Goal: Task Accomplishment & Management: Complete application form

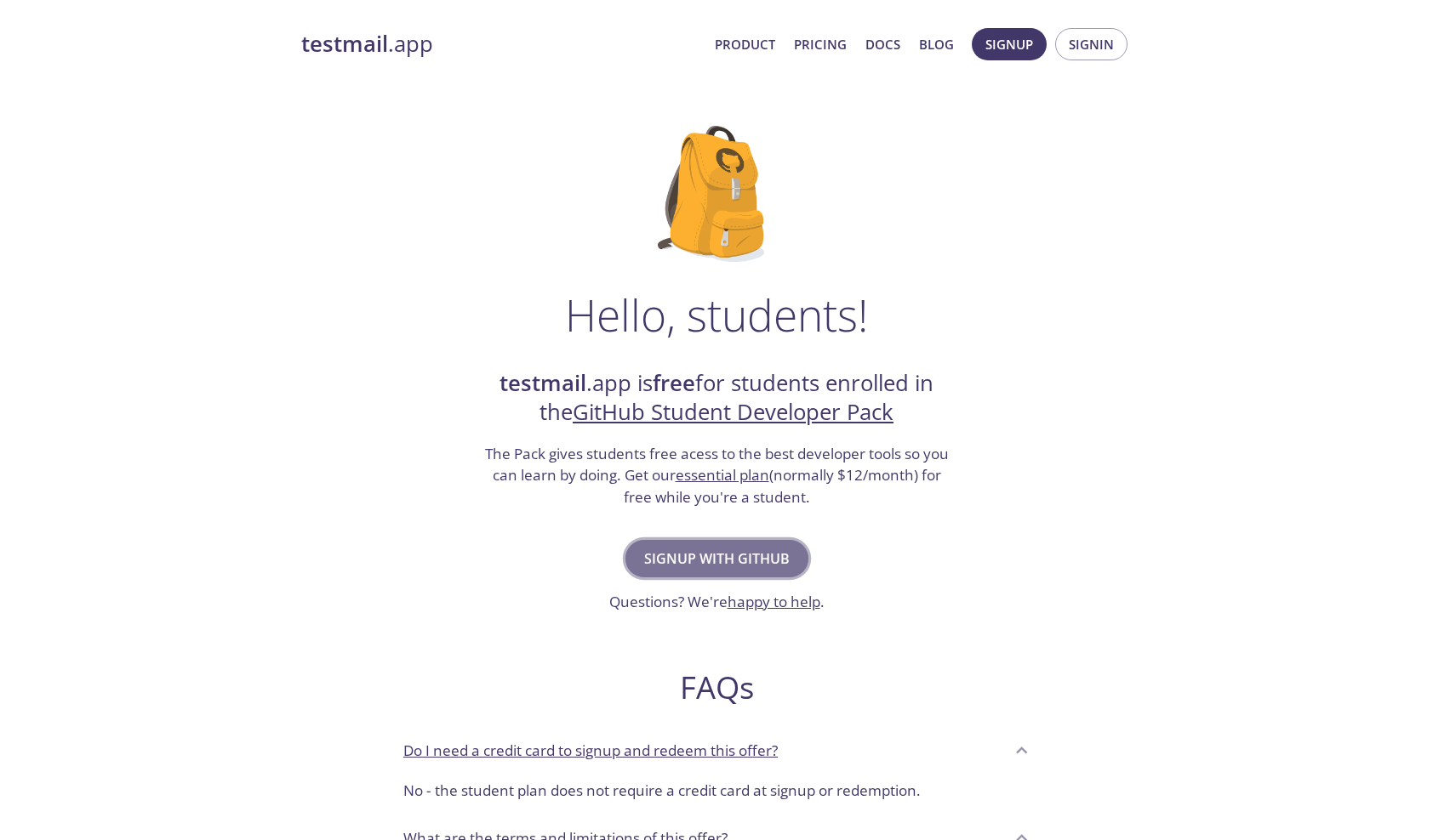
click at [684, 560] on span "Signup with GitHub" at bounding box center [716, 559] width 145 height 23
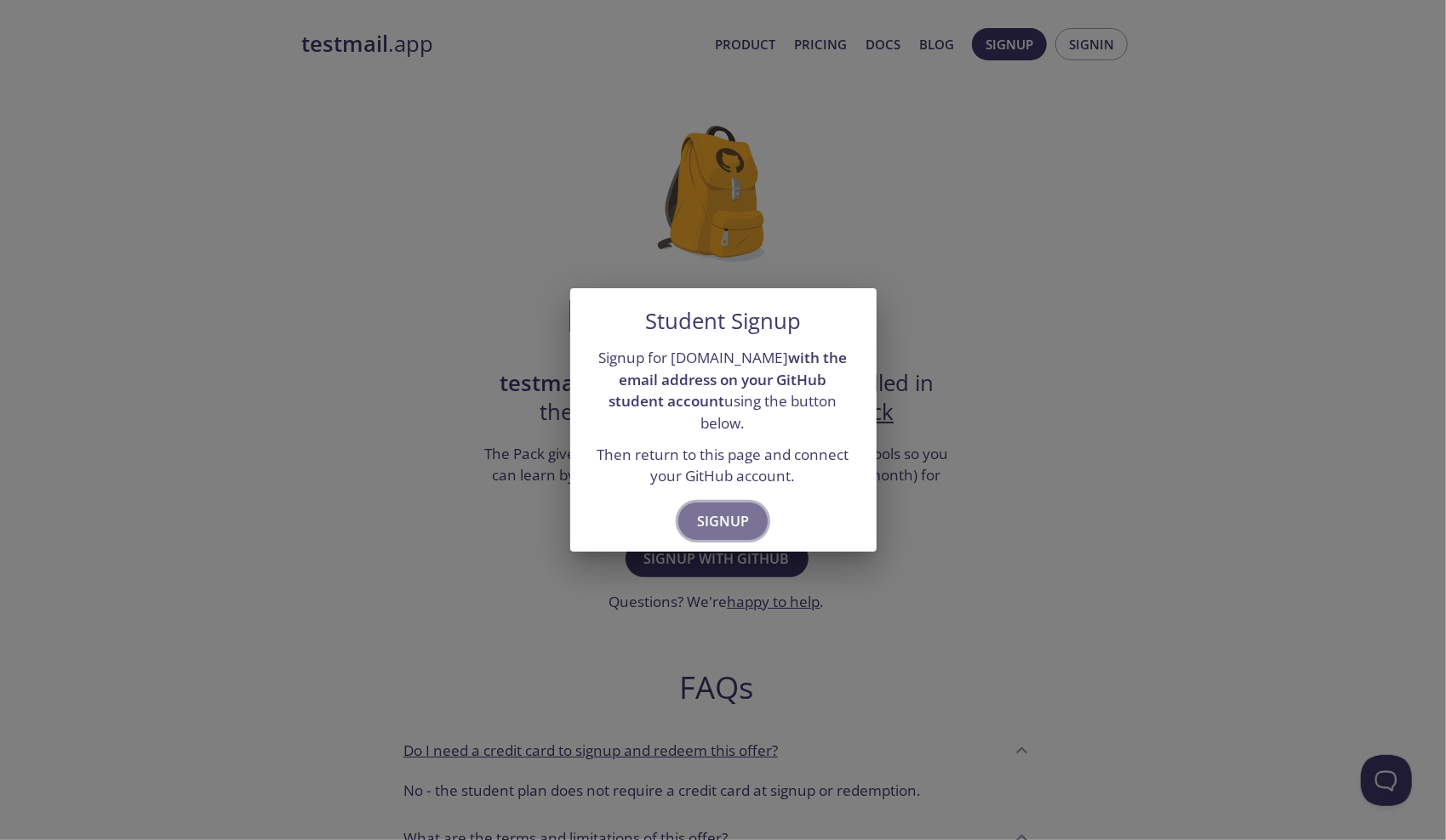
click at [726, 526] on button "Signup" at bounding box center [723, 522] width 90 height 37
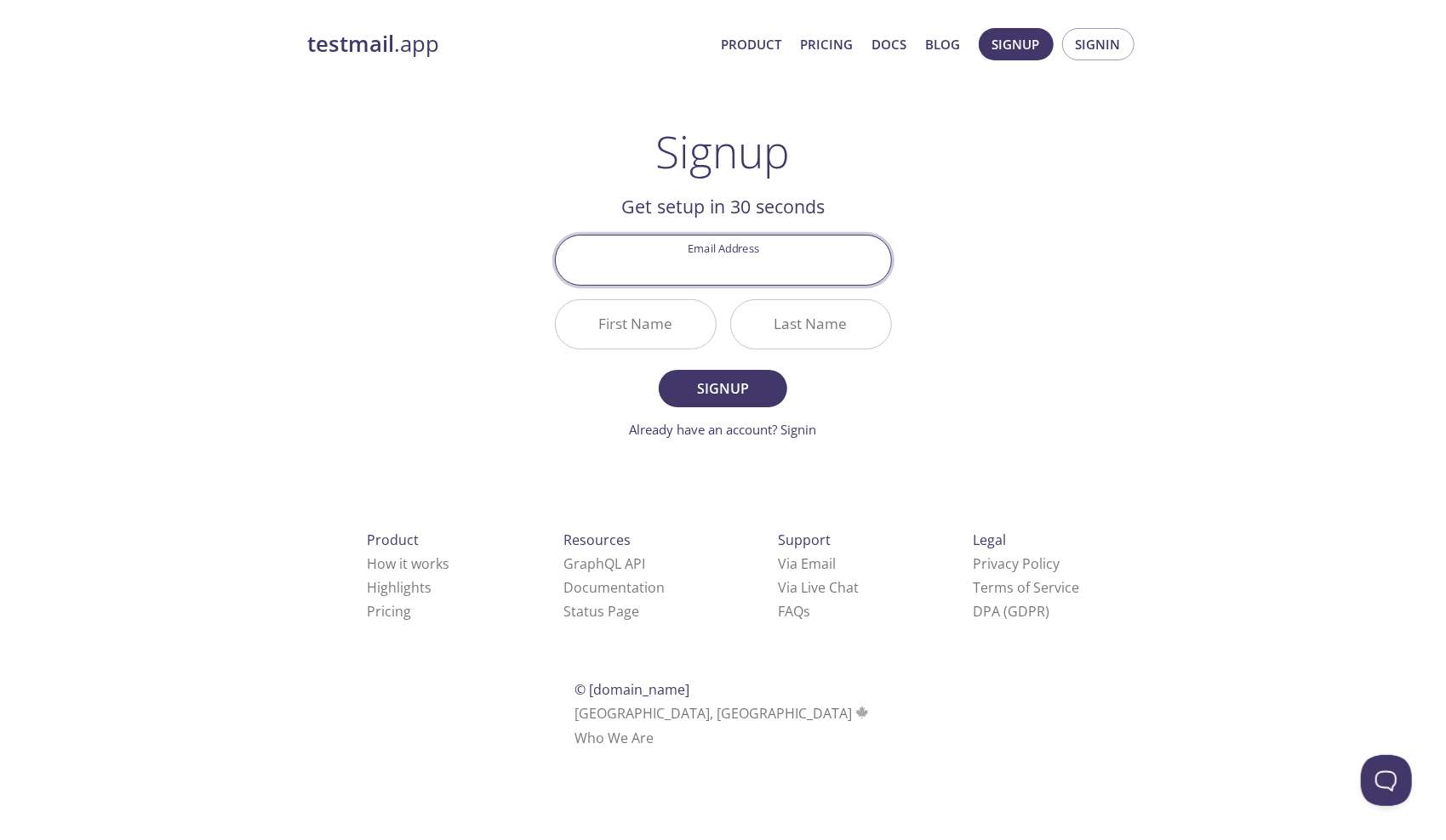
click at [776, 276] on input "Email Address" at bounding box center [723, 260] width 335 height 49
type input "sainithinpokala@gmail.com"
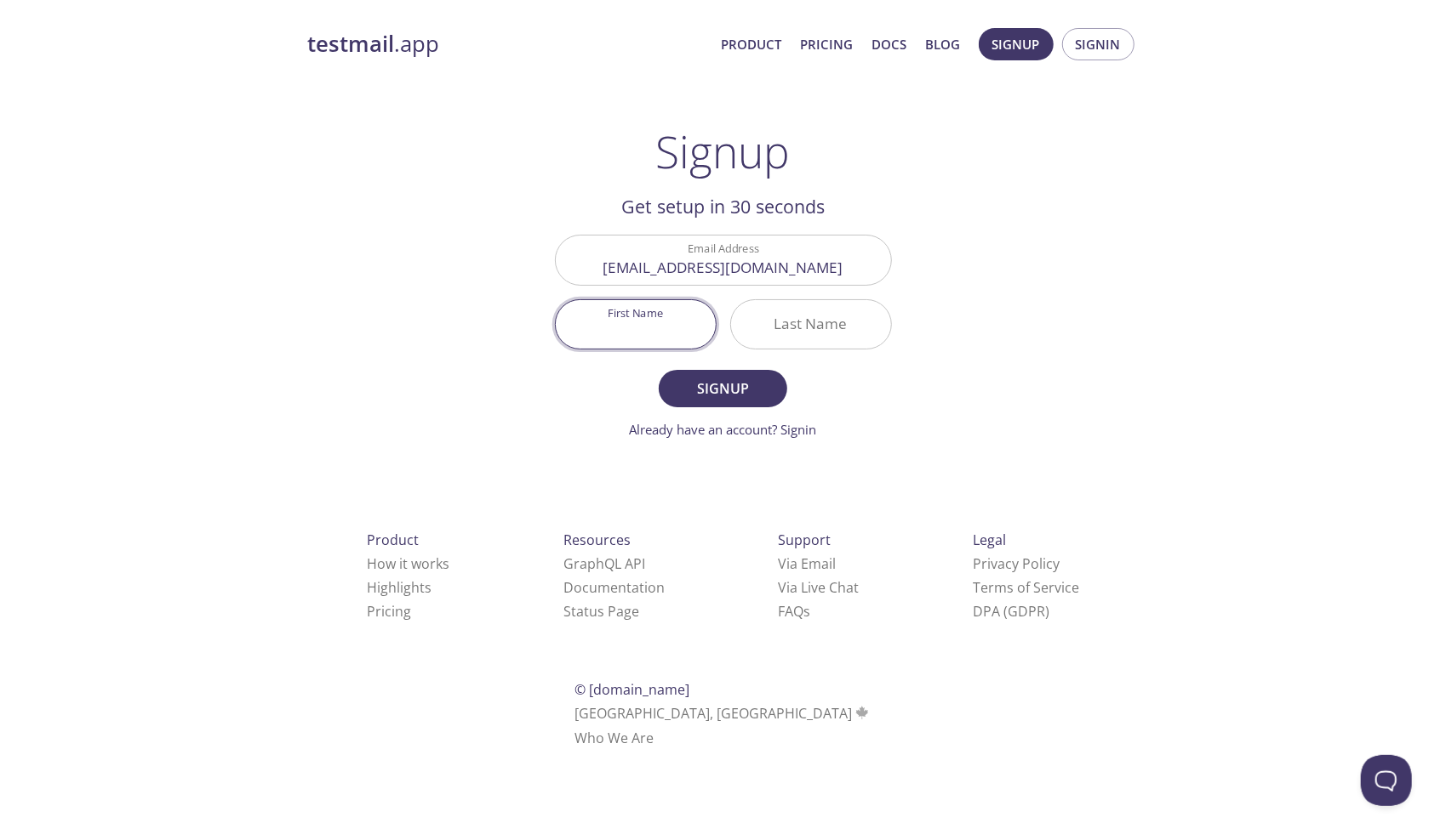
click at [664, 332] on input "First Name" at bounding box center [636, 325] width 160 height 49
type input "SaiNithin"
type input "Pokala"
click at [658, 370] on button "Signup" at bounding box center [722, 388] width 128 height 37
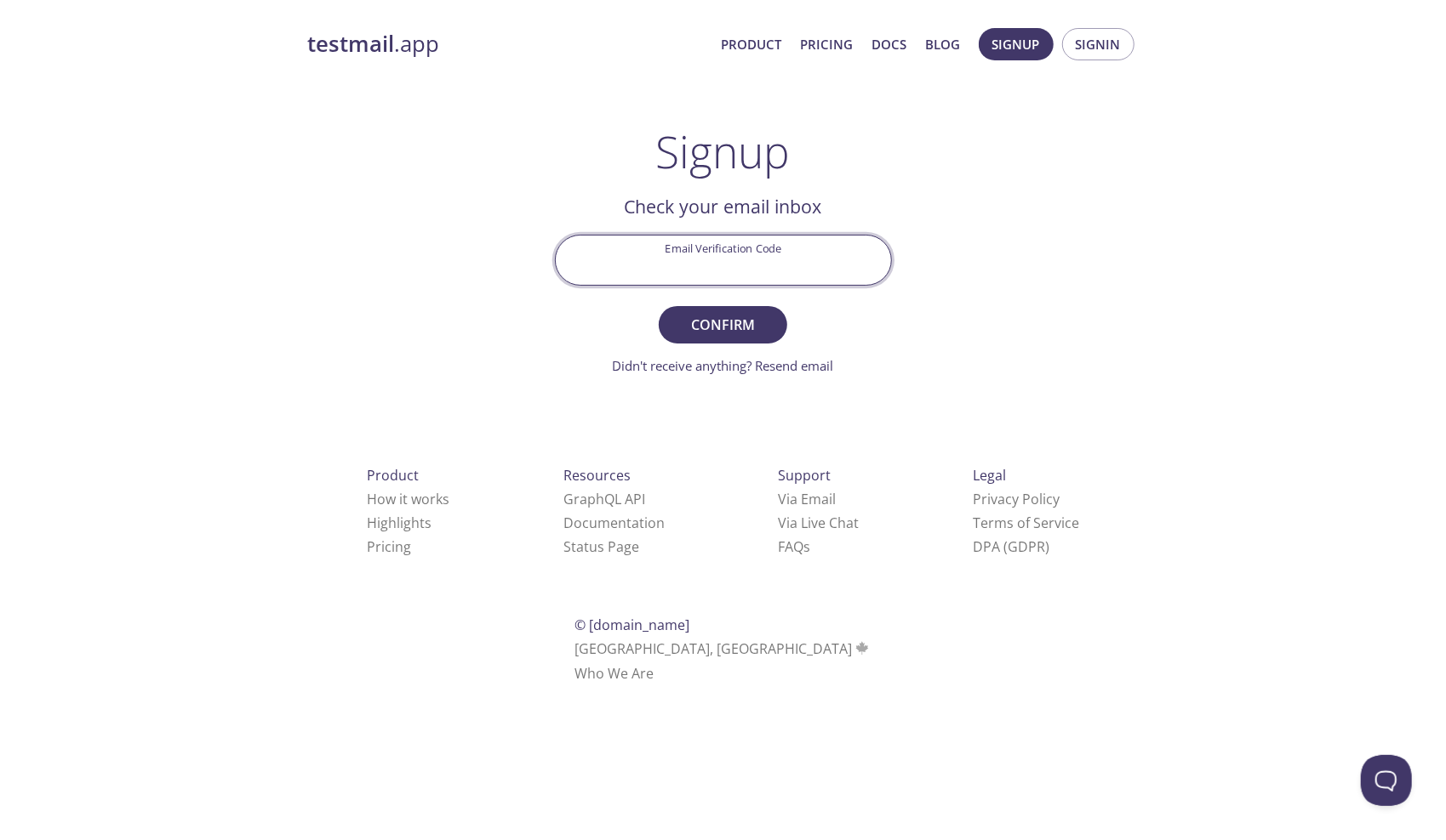
click at [696, 269] on input "Email Verification Code" at bounding box center [723, 260] width 335 height 49
type input "y"
type input "YV3965E"
click at [710, 328] on span "Confirm" at bounding box center [723, 325] width 91 height 23
